Goal: Book appointment/travel/reservation

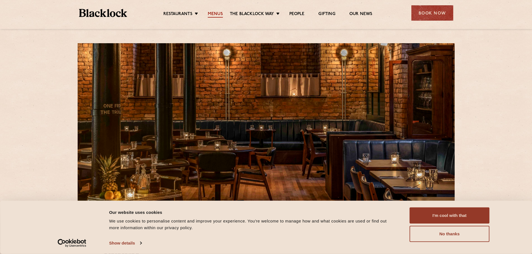
click at [216, 13] on link "Menus" at bounding box center [215, 14] width 15 height 6
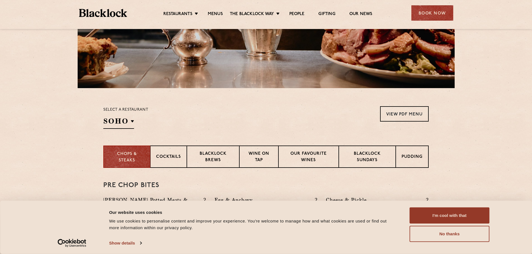
scroll to position [112, 0]
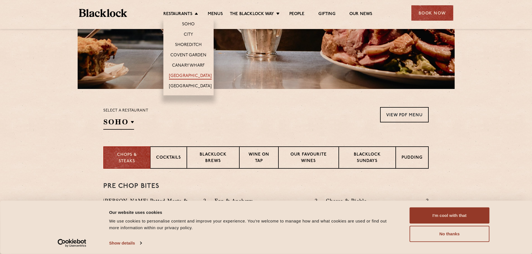
click at [187, 76] on link "[GEOGRAPHIC_DATA]" at bounding box center [190, 76] width 43 height 6
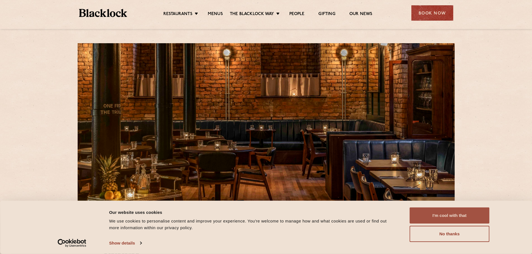
click at [462, 215] on button "I'm cool with that" at bounding box center [449, 216] width 80 height 16
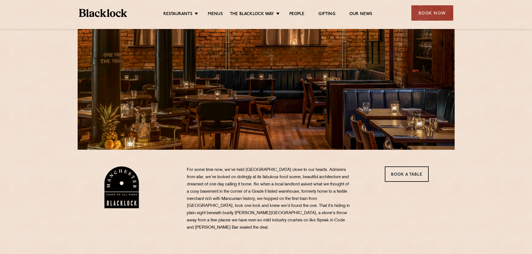
scroll to position [56, 0]
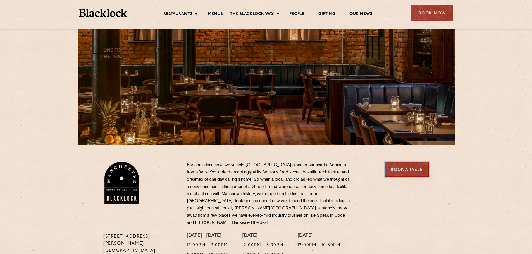
click at [412, 168] on link "Book a Table" at bounding box center [406, 169] width 44 height 15
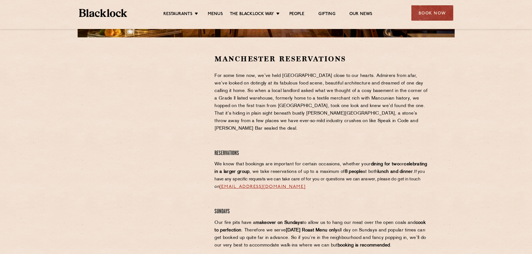
scroll to position [167, 0]
